Goal: Submit feedback/report problem

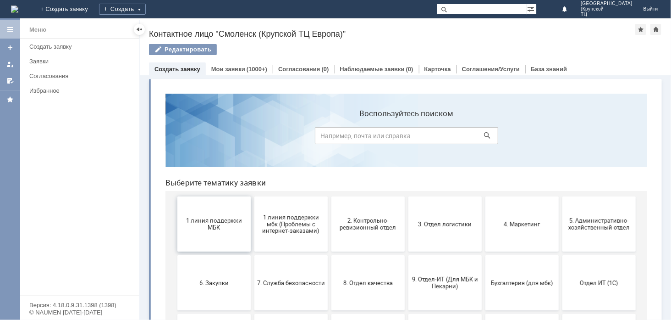
click at [214, 222] on span "1 линия поддержки МБК" at bounding box center [214, 223] width 68 height 14
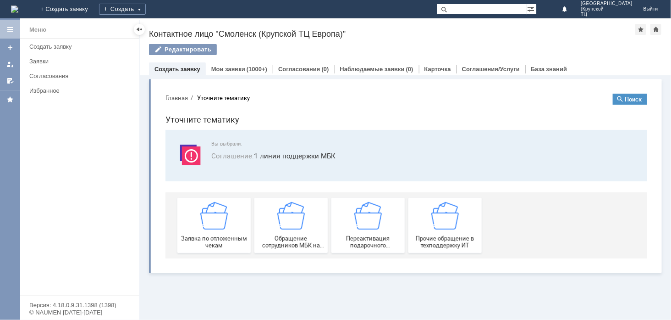
click at [214, 222] on img at bounding box center [214, 215] width 28 height 28
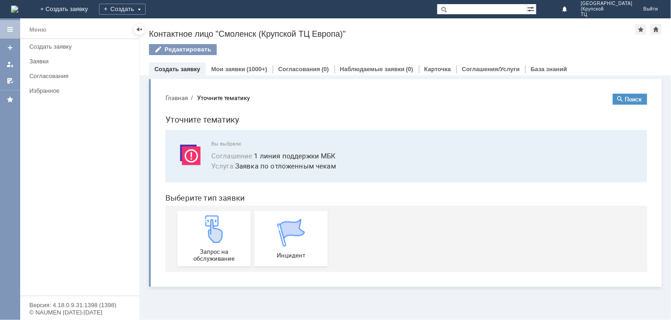
click at [214, 222] on img at bounding box center [214, 229] width 28 height 28
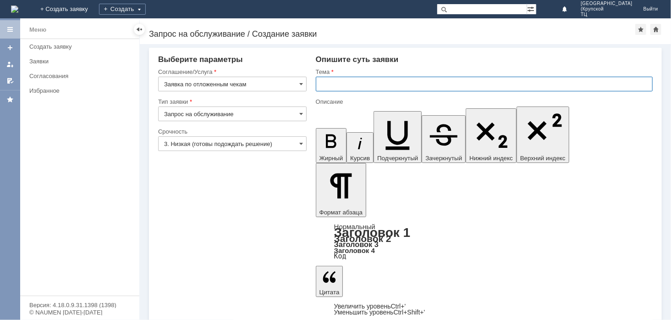
click at [324, 86] on input "text" at bounding box center [484, 84] width 337 height 15
type input "удалить чек"
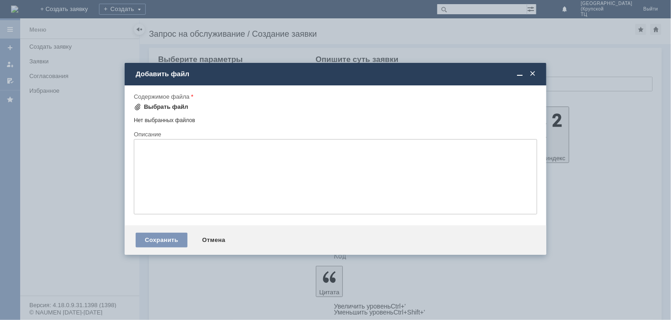
click at [154, 103] on div "Выбрать файл" at bounding box center [166, 106] width 44 height 7
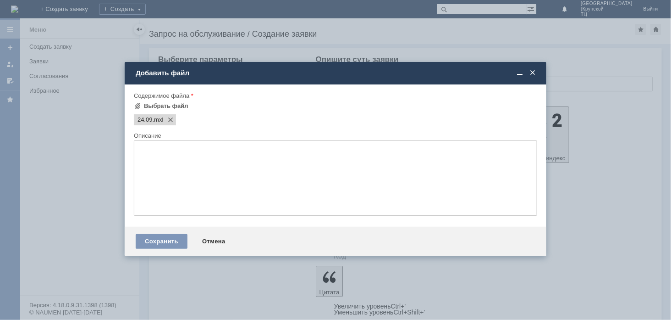
click at [166, 119] on span at bounding box center [168, 119] width 11 height 7
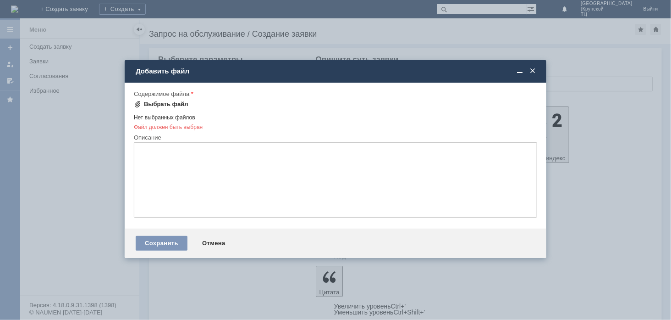
click at [171, 102] on div "Выбрать файл" at bounding box center [166, 103] width 44 height 7
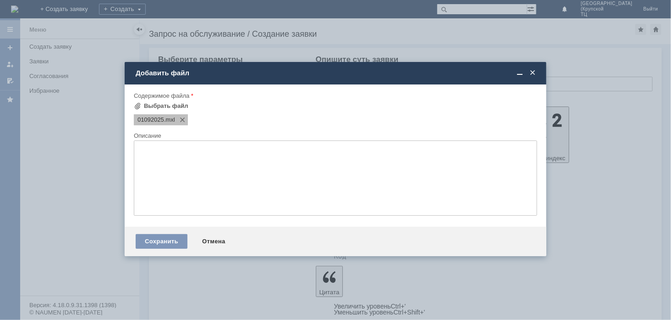
click at [173, 122] on span ".mxl" at bounding box center [169, 119] width 11 height 7
click at [176, 240] on div "Сохранить" at bounding box center [162, 241] width 52 height 15
